Goal: Task Accomplishment & Management: Complete application form

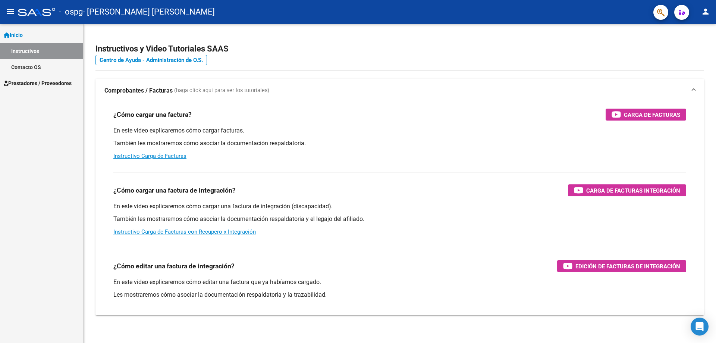
click at [43, 79] on span "Prestadores / Proveedores" at bounding box center [38, 83] width 68 height 8
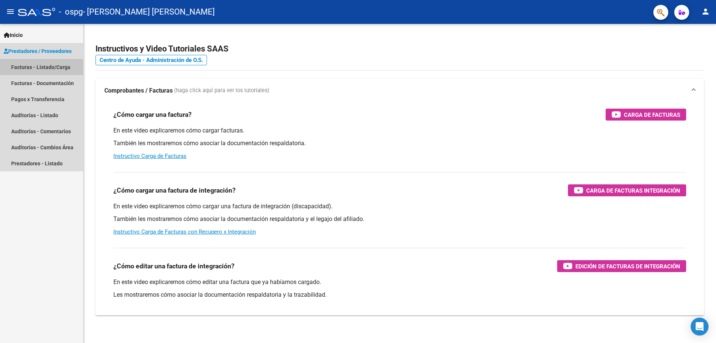
click at [61, 66] on link "Facturas - Listado/Carga" at bounding box center [41, 67] width 83 height 16
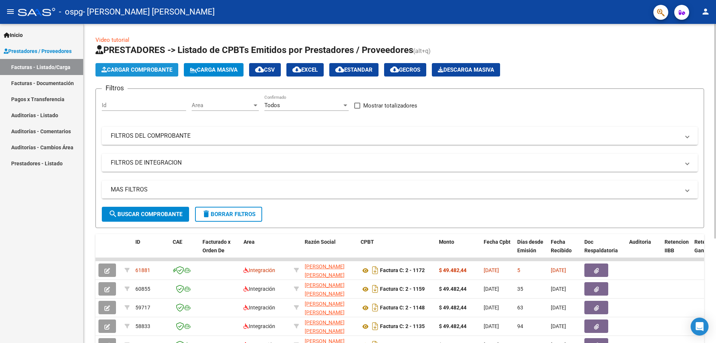
click at [113, 71] on span "Cargar Comprobante" at bounding box center [136, 69] width 71 height 7
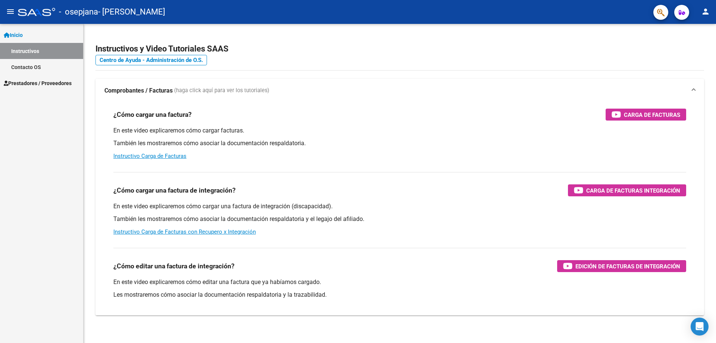
click at [42, 84] on span "Prestadores / Proveedores" at bounding box center [38, 83] width 68 height 8
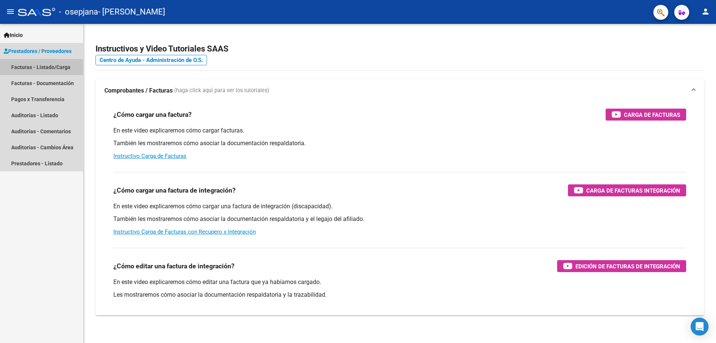
click at [57, 67] on link "Facturas - Listado/Carga" at bounding box center [41, 67] width 83 height 16
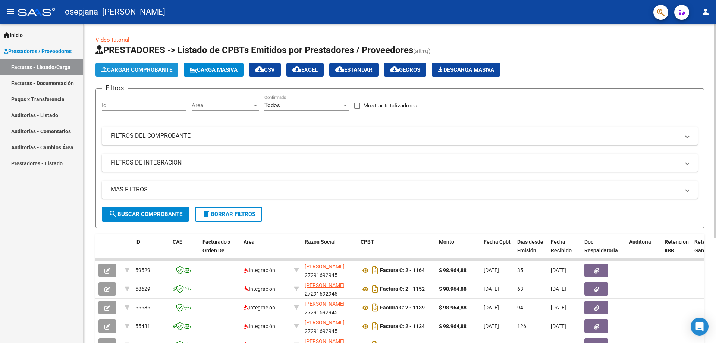
click at [152, 72] on span "Cargar Comprobante" at bounding box center [136, 69] width 71 height 7
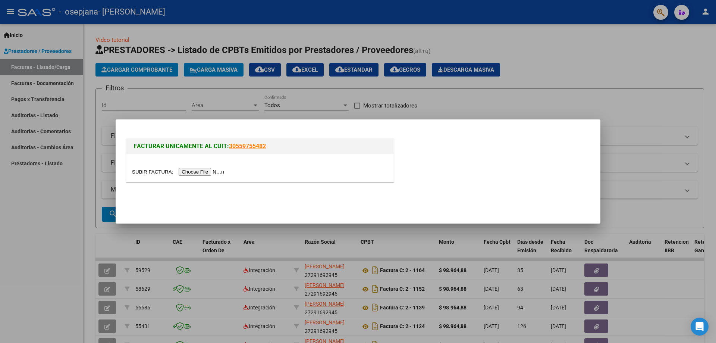
click at [199, 174] on input "file" at bounding box center [179, 172] width 94 height 8
click at [219, 170] on input "file" at bounding box center [179, 172] width 94 height 8
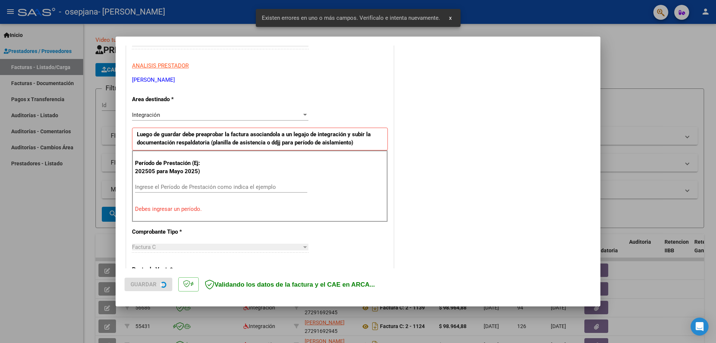
scroll to position [134, 0]
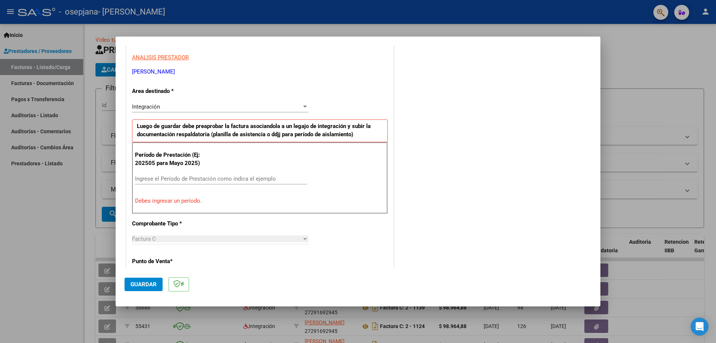
click at [307, 174] on div "Período de Prestación (Ej: 202505 para Mayo 2025) Ingrese el Período de Prestac…" at bounding box center [260, 178] width 256 height 72
click at [286, 177] on input "Ingrese el Período de Prestación como indica el ejemplo" at bounding box center [221, 178] width 172 height 7
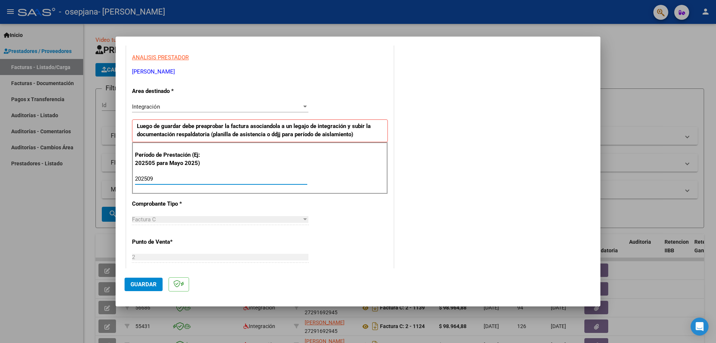
type input "202509"
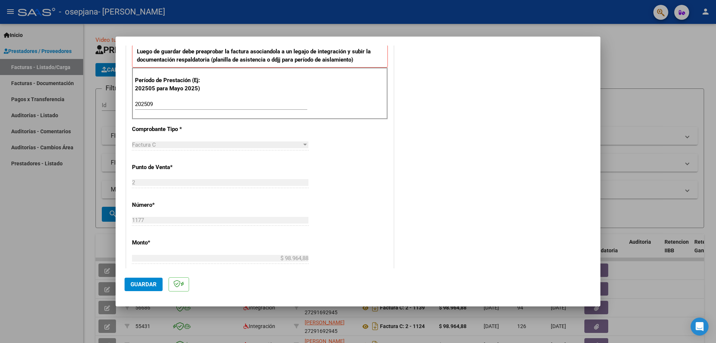
click at [289, 187] on div "2 Ingresar el Nro." at bounding box center [220, 182] width 176 height 11
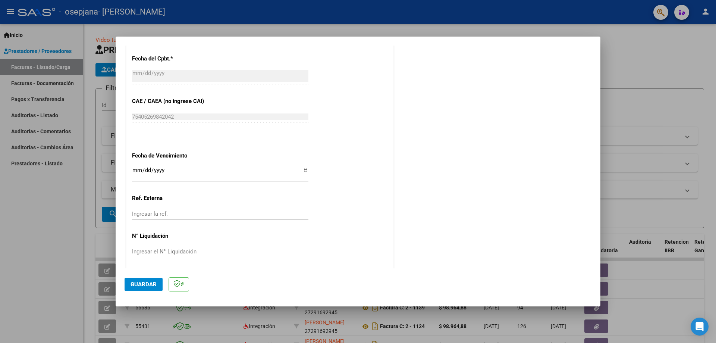
scroll to position [434, 0]
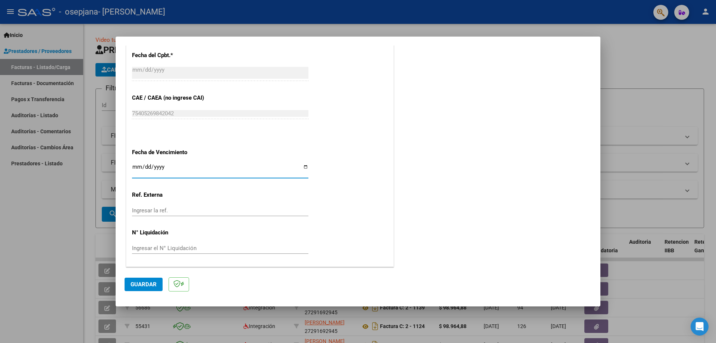
click at [303, 166] on input "Ingresar la fecha" at bounding box center [220, 170] width 176 height 12
type input "2025-10-11"
click at [155, 287] on span "Guardar" at bounding box center [143, 284] width 26 height 7
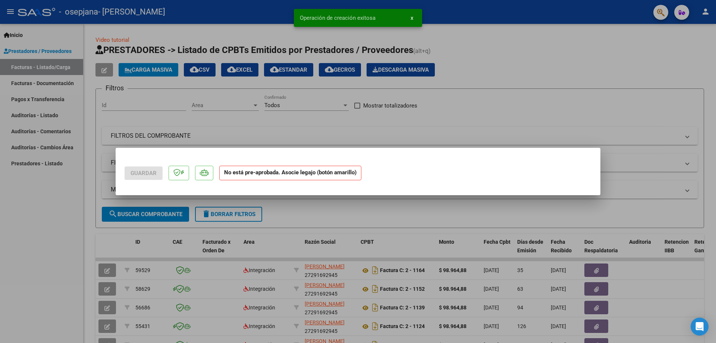
scroll to position [0, 0]
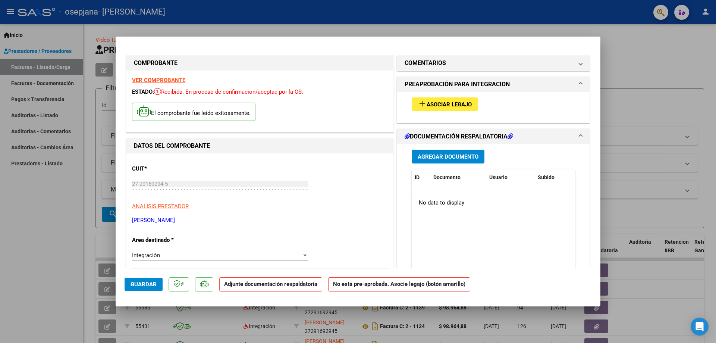
click at [443, 103] on span "Asociar Legajo" at bounding box center [449, 104] width 45 height 7
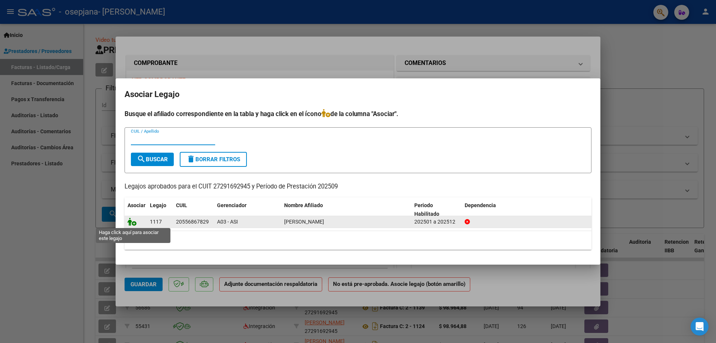
click at [132, 220] on icon at bounding box center [132, 221] width 9 height 8
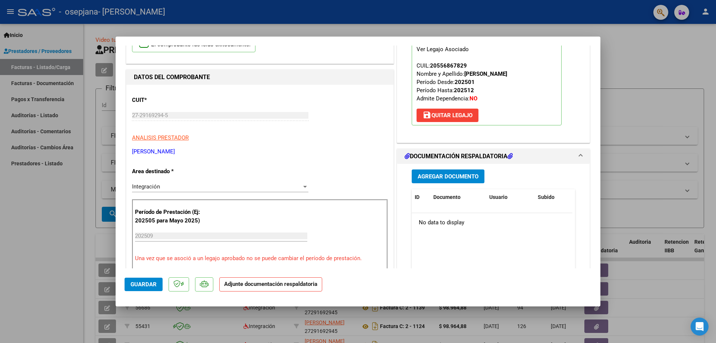
scroll to position [75, 0]
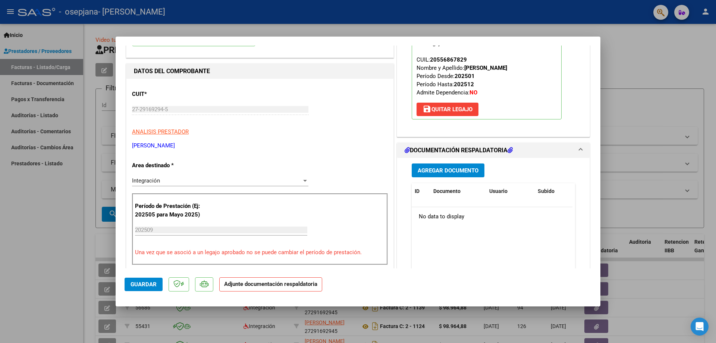
click at [434, 171] on span "Agregar Documento" at bounding box center [448, 170] width 61 height 7
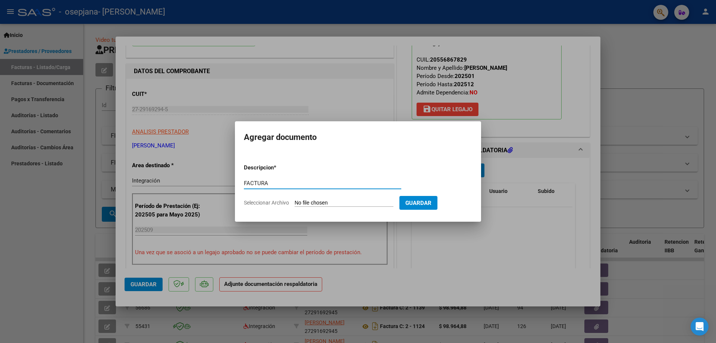
type input "FACTURA"
click at [387, 204] on input "Seleccionar Archivo" at bounding box center [344, 202] width 99 height 7
type input "C:\fakepath\27291692945_011_00002_00001177 HERRERA.pdf"
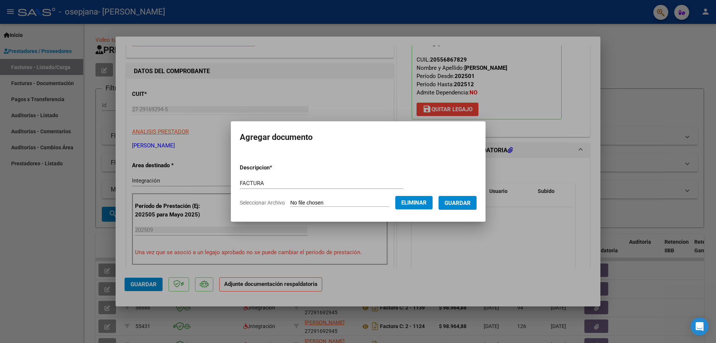
click at [470, 201] on span "Guardar" at bounding box center [457, 202] width 26 height 7
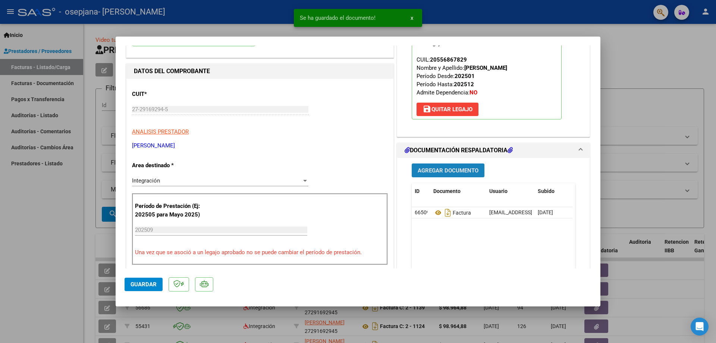
click at [425, 173] on span "Agregar Documento" at bounding box center [448, 170] width 61 height 7
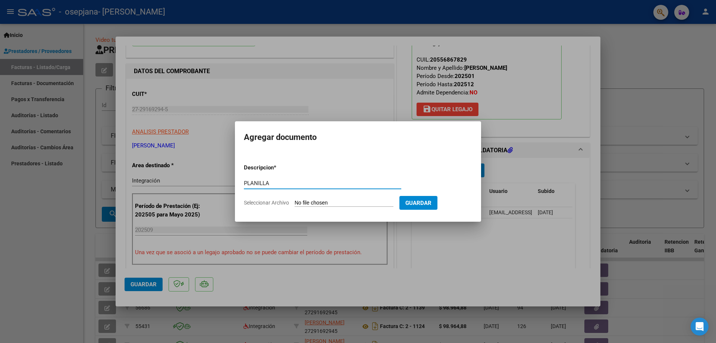
type input "PLANILLA"
click at [391, 201] on input "Seleccionar Archivo" at bounding box center [344, 202] width 99 height 7
type input "C:\fakepath\planilla herrera.pdf"
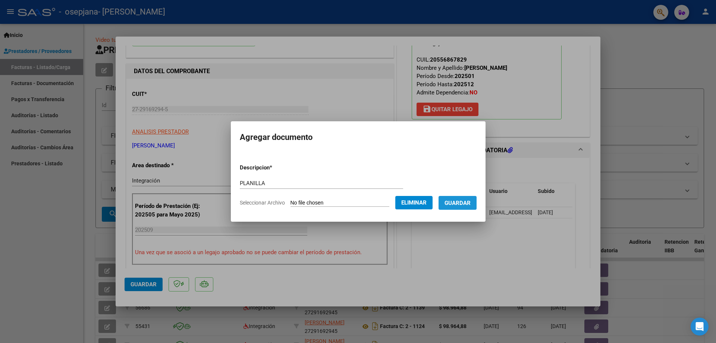
click at [462, 205] on span "Guardar" at bounding box center [457, 202] width 26 height 7
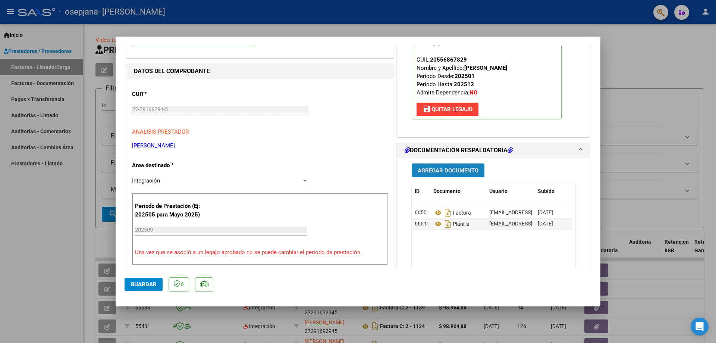
click at [454, 169] on span "Agregar Documento" at bounding box center [448, 170] width 61 height 7
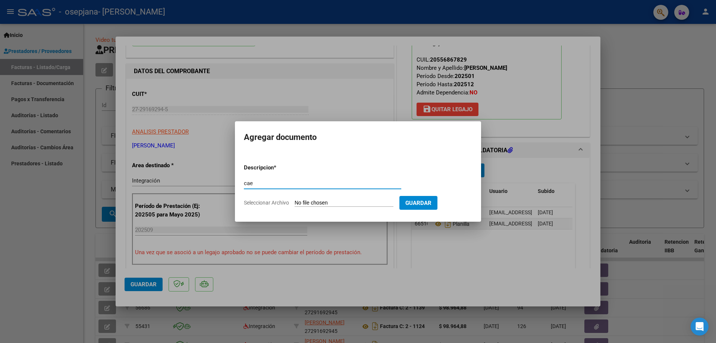
type input "cae"
click at [390, 204] on input "Seleccionar Archivo" at bounding box center [344, 202] width 99 height 7
type input "C:\fakepath\cae herrera.pdf"
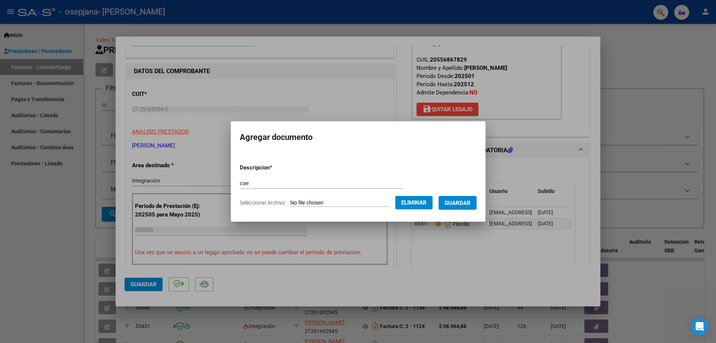
click at [469, 199] on span "Guardar" at bounding box center [457, 202] width 26 height 7
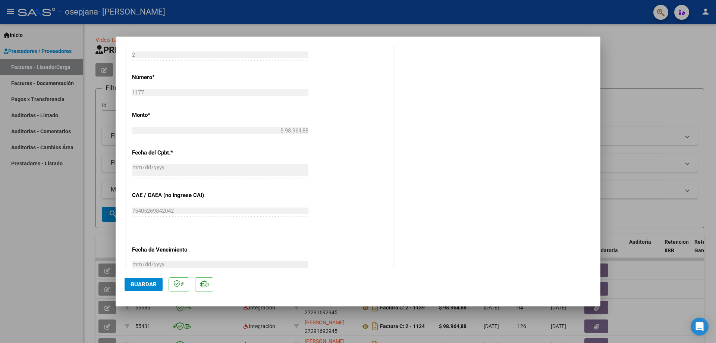
scroll to position [445, 0]
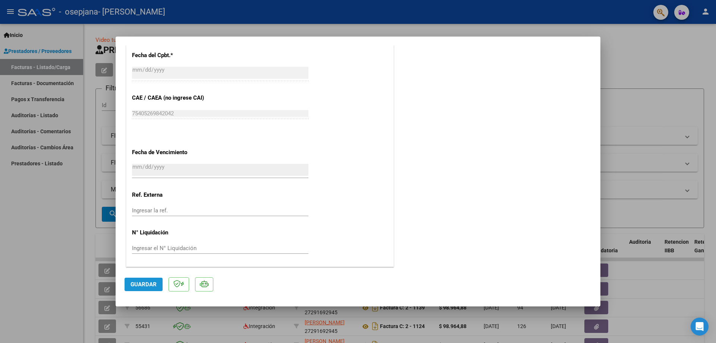
click at [144, 286] on span "Guardar" at bounding box center [143, 284] width 26 height 7
click at [415, 26] on div at bounding box center [358, 171] width 716 height 343
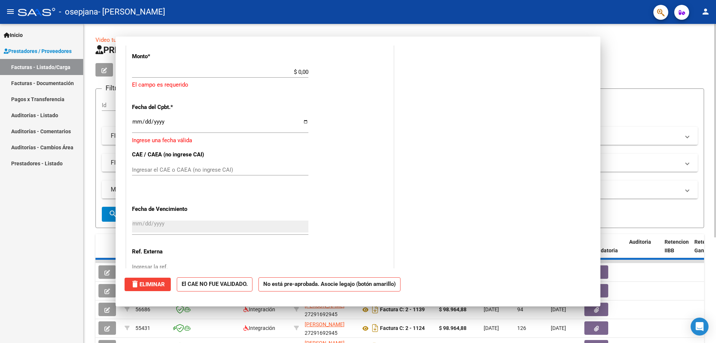
scroll to position [0, 0]
